Goal: Information Seeking & Learning: Learn about a topic

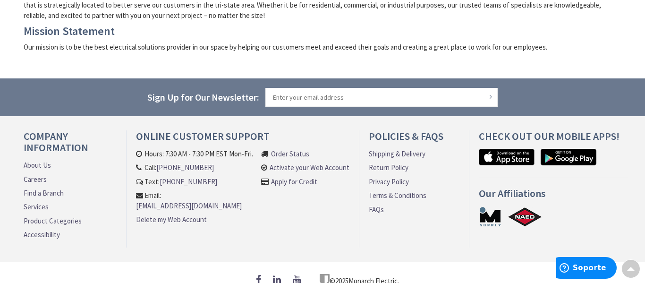
scroll to position [371, 0]
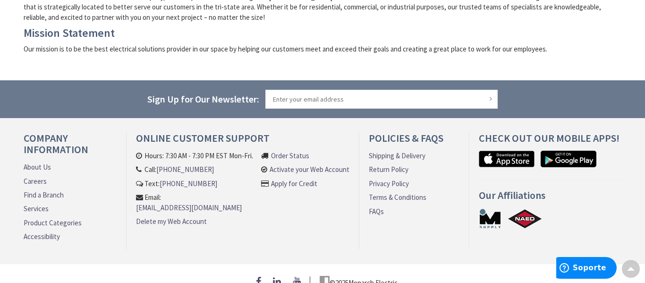
click at [45, 167] on link "About Us" at bounding box center [37, 167] width 27 height 10
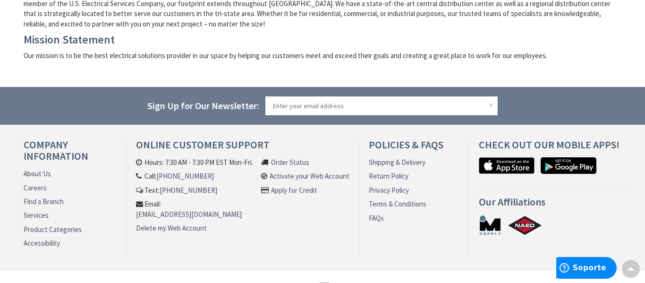
scroll to position [390, 0]
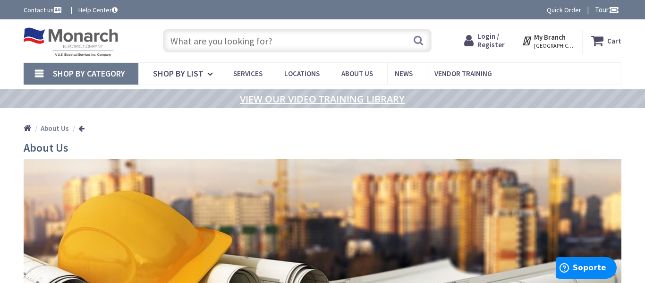
click at [263, 98] on link "VIEW OUR VIDEO TRAINING LIBRARY" at bounding box center [322, 99] width 165 height 10
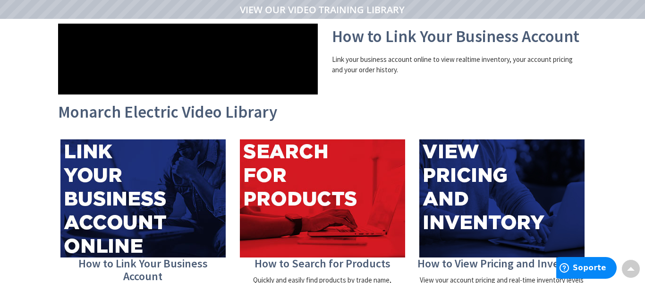
scroll to position [87, 0]
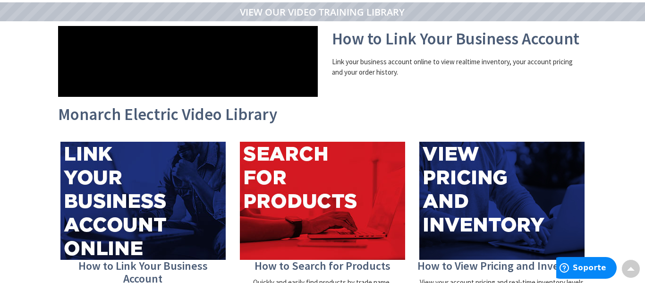
click at [310, 192] on img at bounding box center [322, 201] width 165 height 118
